Goal: Book appointment/travel/reservation

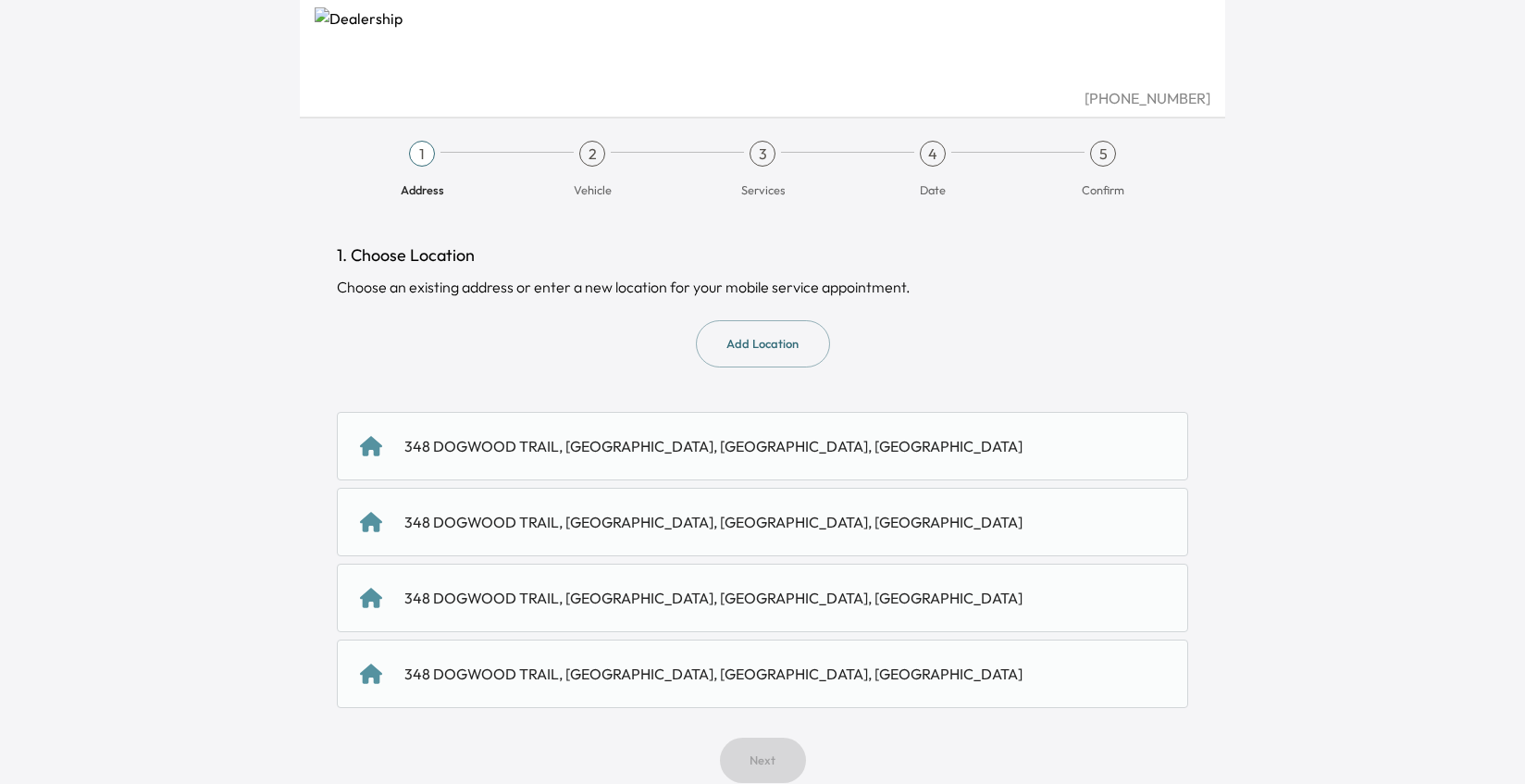
click at [553, 457] on div "348 DOGWOOD TRAIL, [GEOGRAPHIC_DATA], [GEOGRAPHIC_DATA], [GEOGRAPHIC_DATA]" at bounding box center [713, 446] width 619 height 22
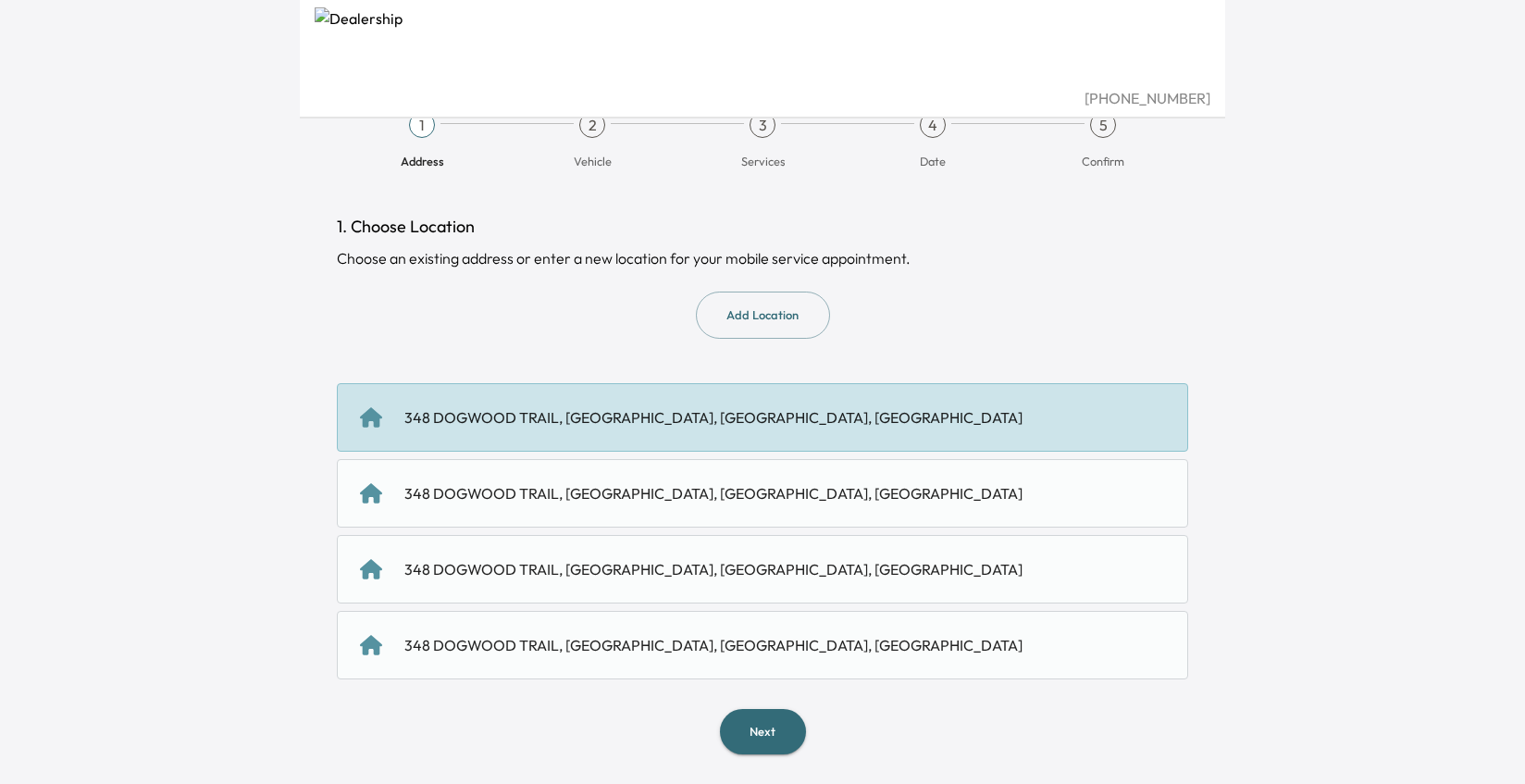
scroll to position [226, 0]
click at [762, 724] on button "Next" at bounding box center [763, 731] width 86 height 45
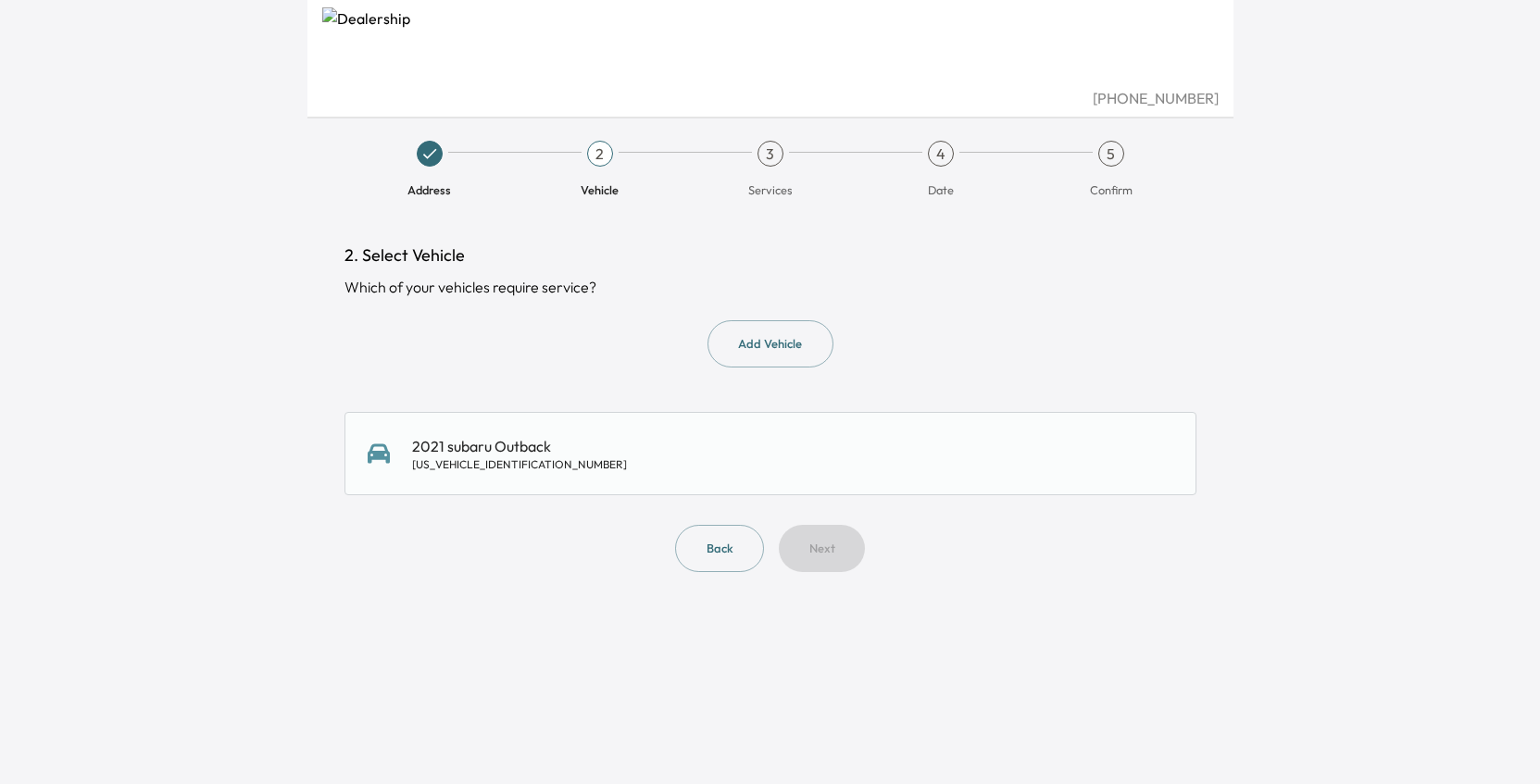
click at [574, 472] on div "2021 subaru Outback [US_VEHICLE_IDENTIFICATION_NUMBER]" at bounding box center [519, 453] width 215 height 37
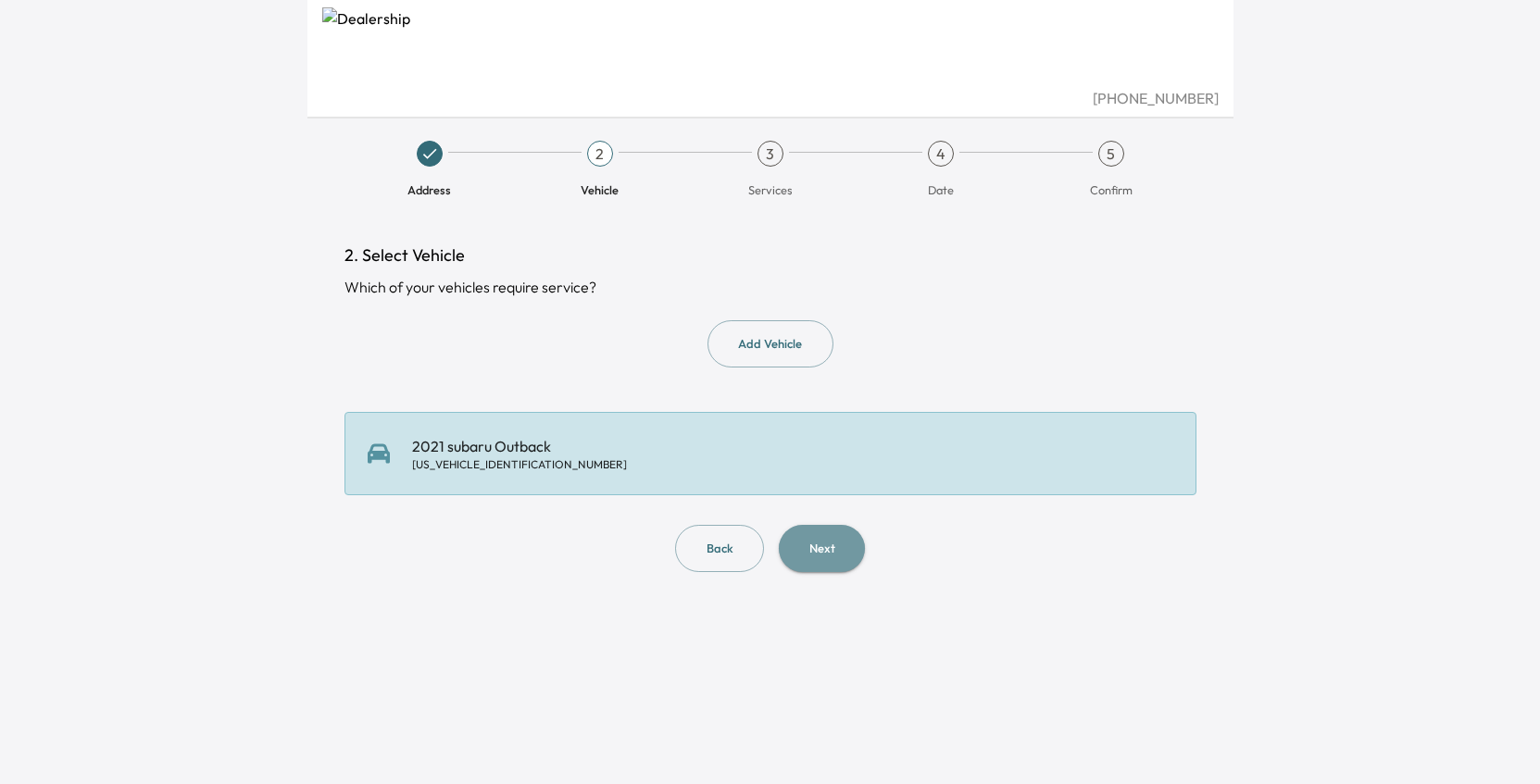
click at [859, 572] on button "Next" at bounding box center [822, 548] width 86 height 47
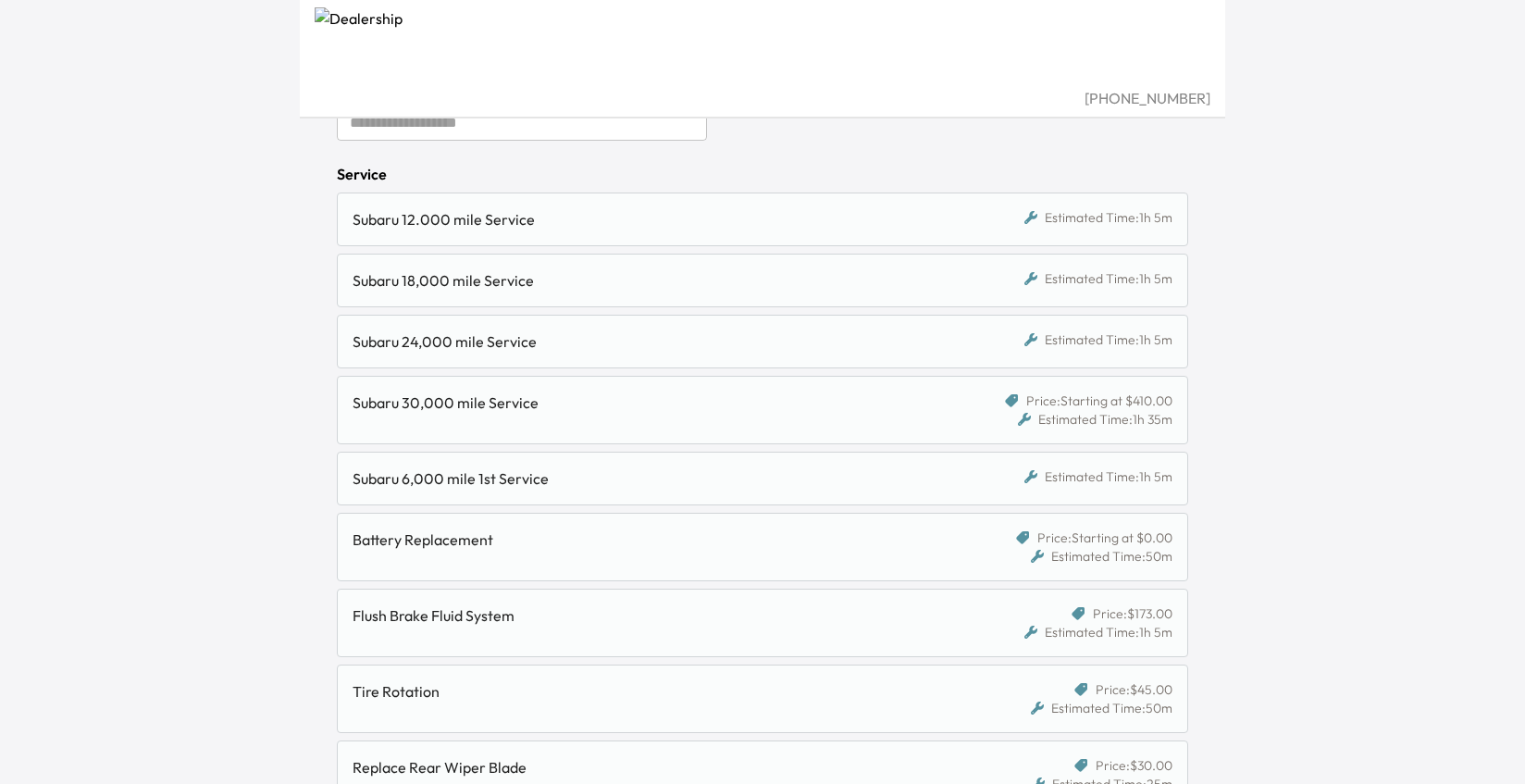
scroll to position [202, 0]
click at [753, 357] on div "Subaru 24,000 mile Service" at bounding box center [653, 344] width 600 height 22
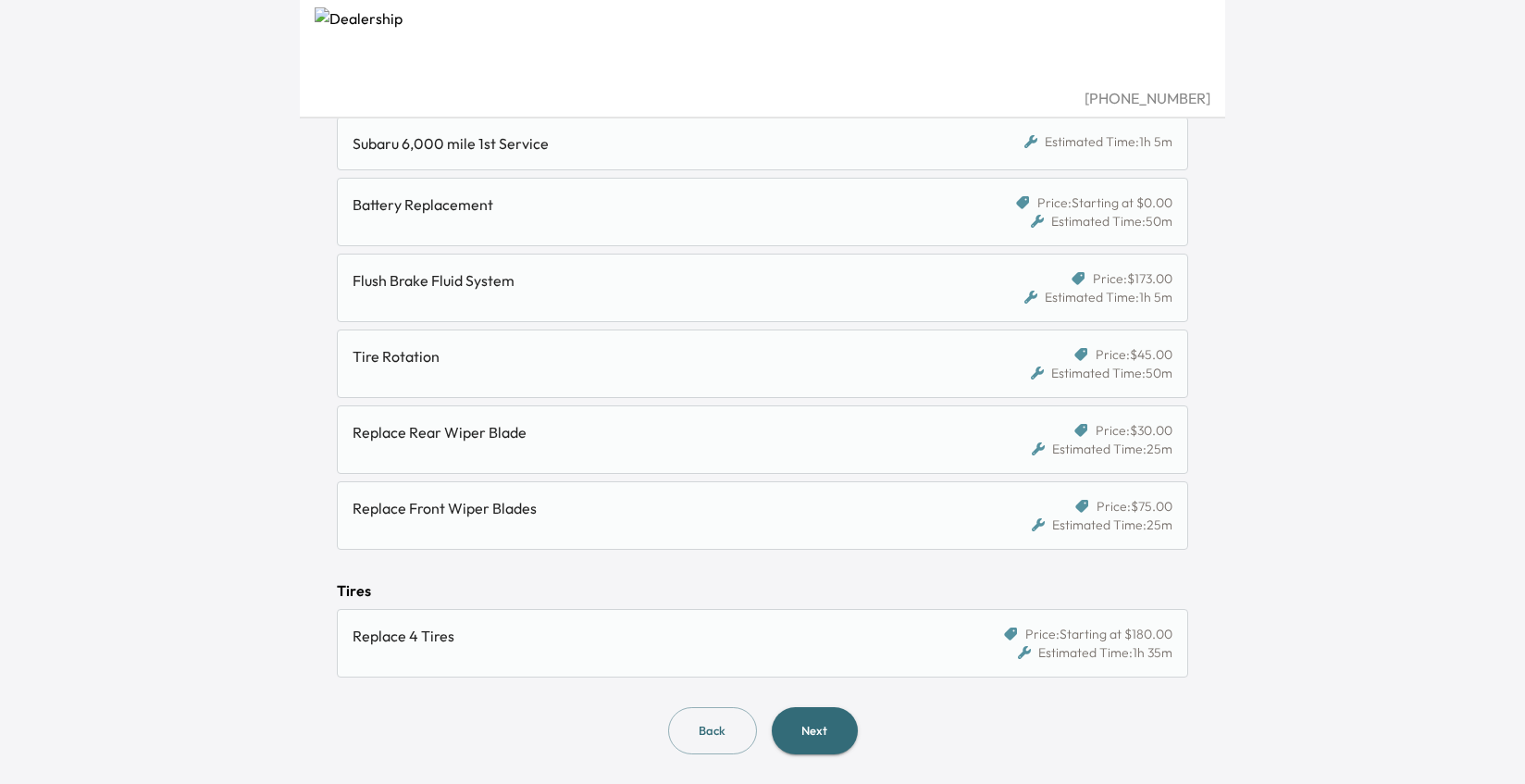
scroll to position [932, 0]
click at [827, 724] on button "Next" at bounding box center [815, 730] width 86 height 47
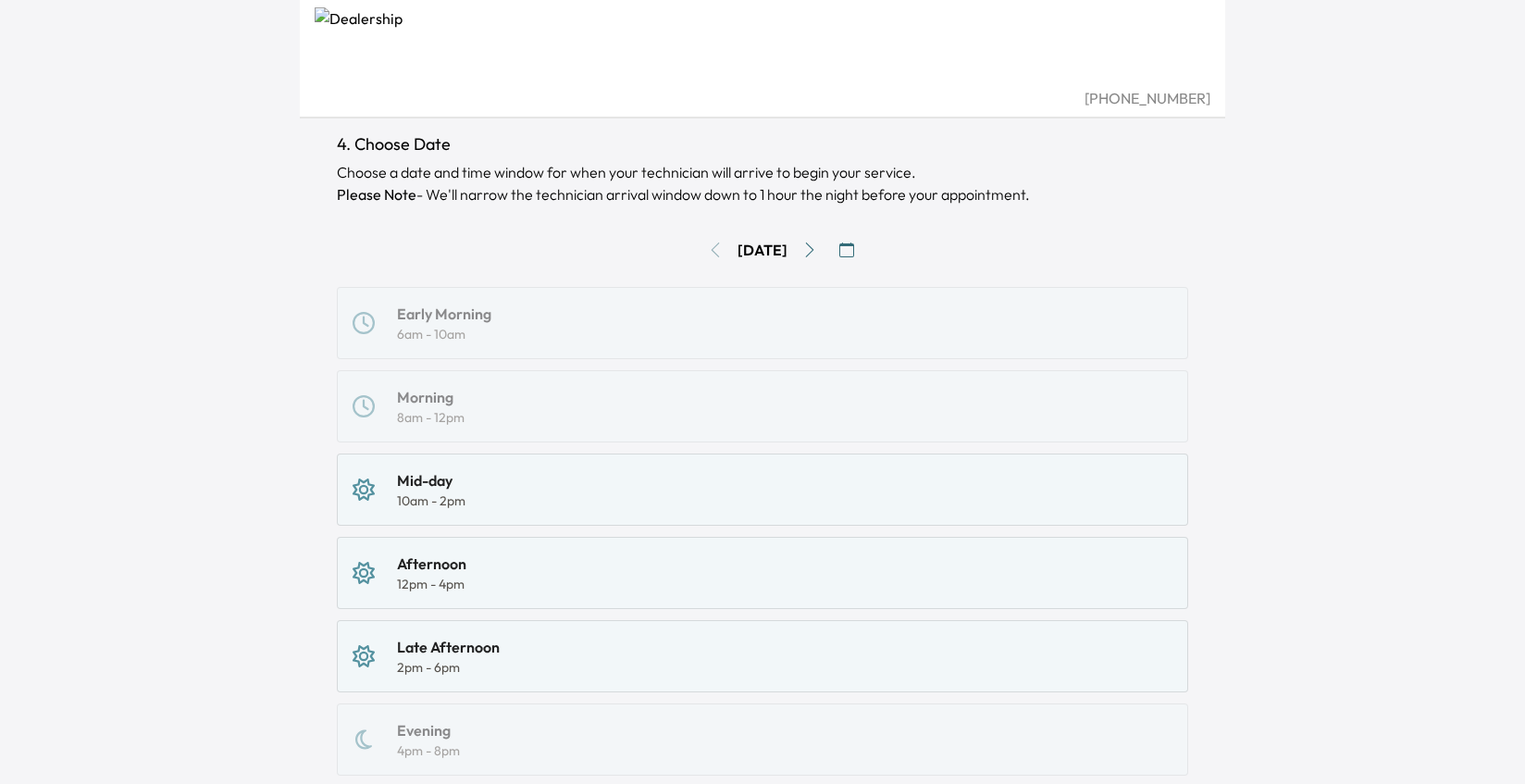
scroll to position [116, 0]
